Goal: Obtain resource: Obtain resource

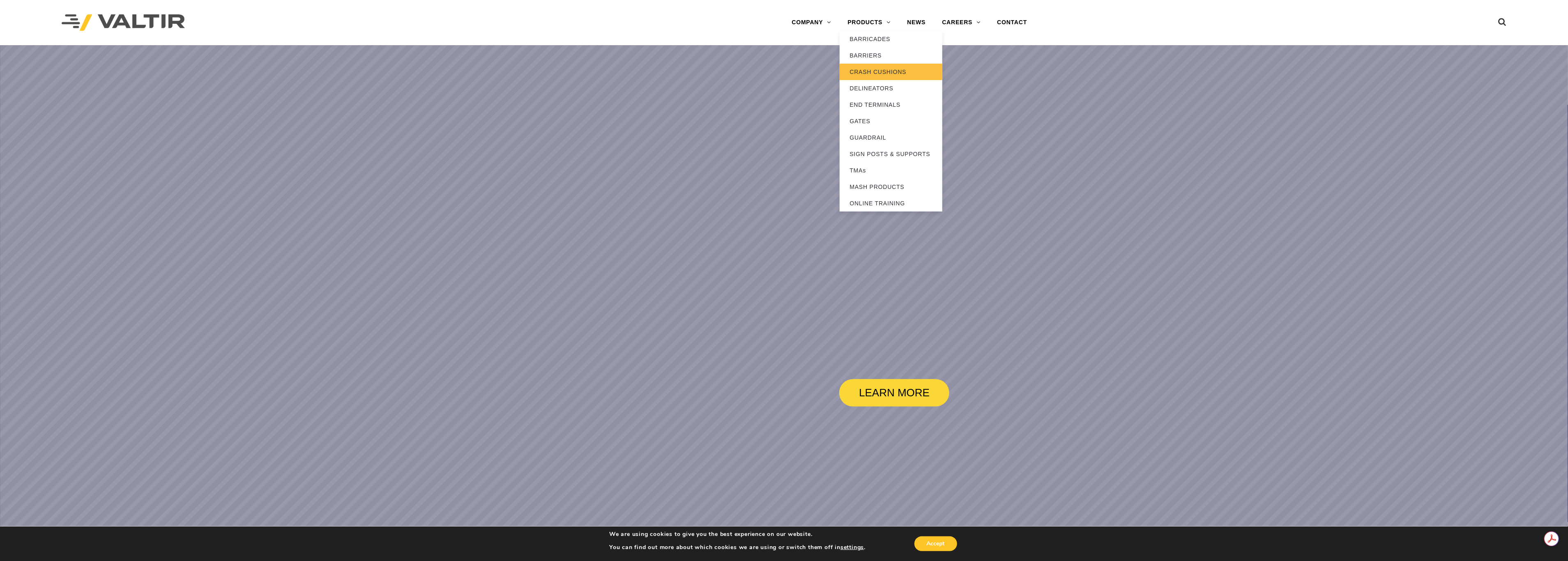
click at [887, 67] on link "CRASH CUSHIONS" at bounding box center [891, 72] width 103 height 16
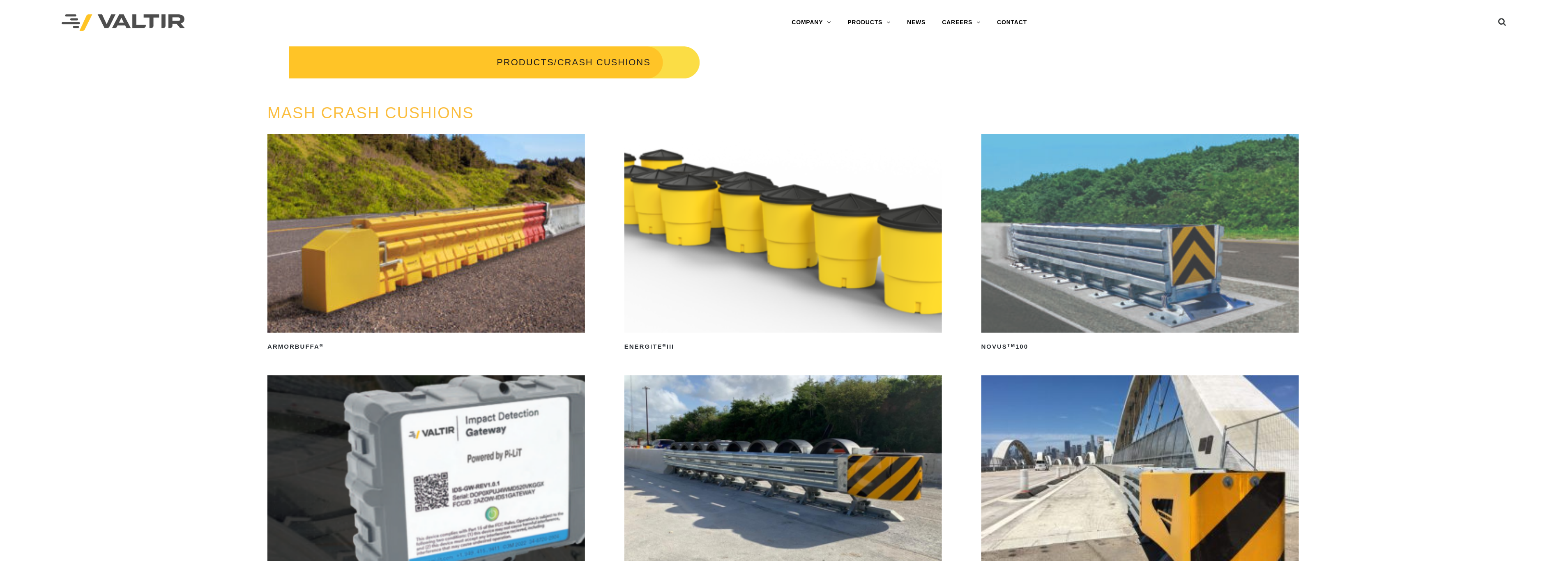
click at [1062, 255] on img at bounding box center [1140, 234] width 318 height 198
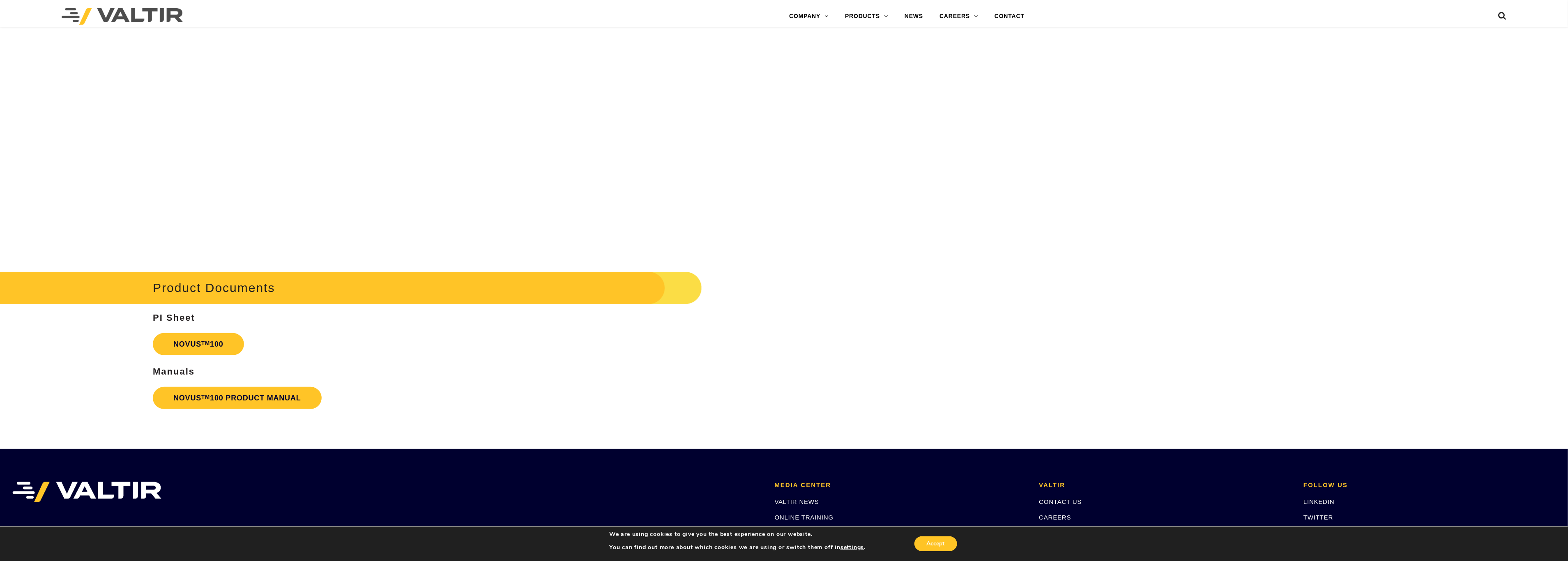
scroll to position [3320, 0]
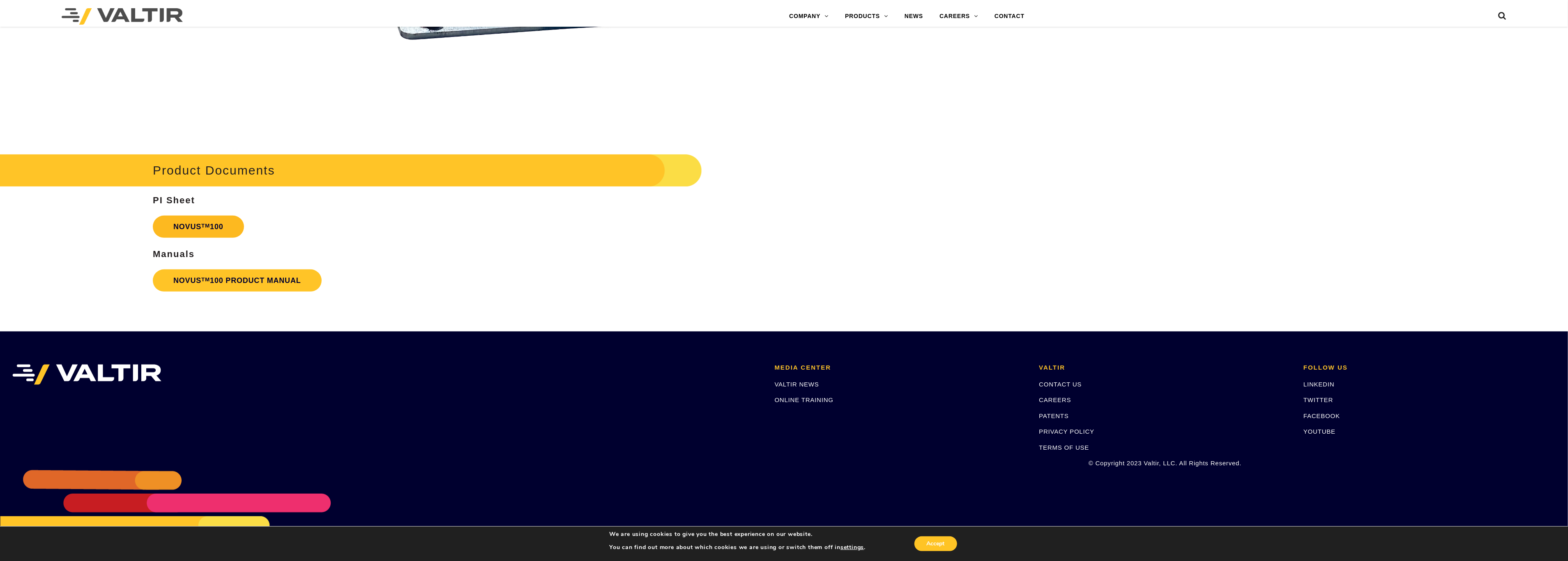
click at [194, 215] on link "NOVUS TM 100" at bounding box center [198, 226] width 91 height 22
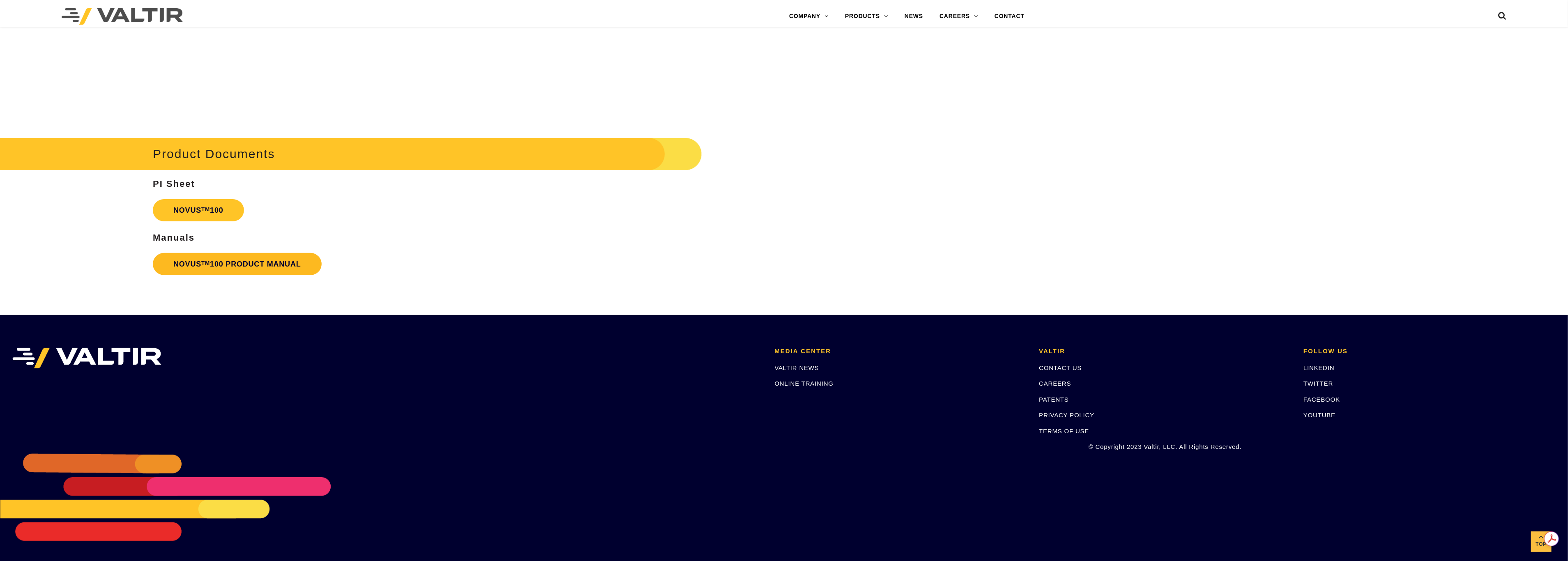
click at [271, 268] on link "NOVUS TM 100 PRODUCT MANUAL" at bounding box center [237, 264] width 169 height 22
